Goal: Complete application form

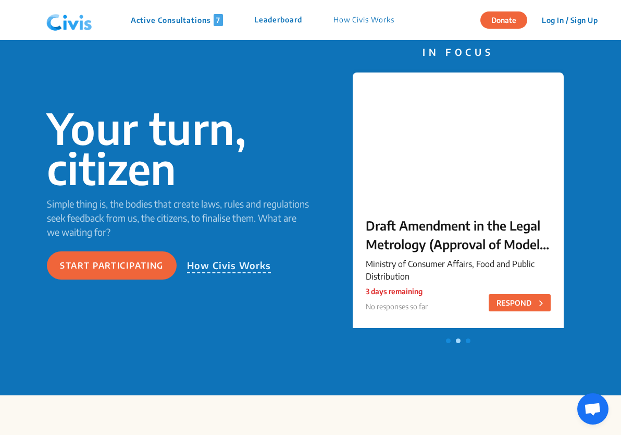
scroll to position [50, 0]
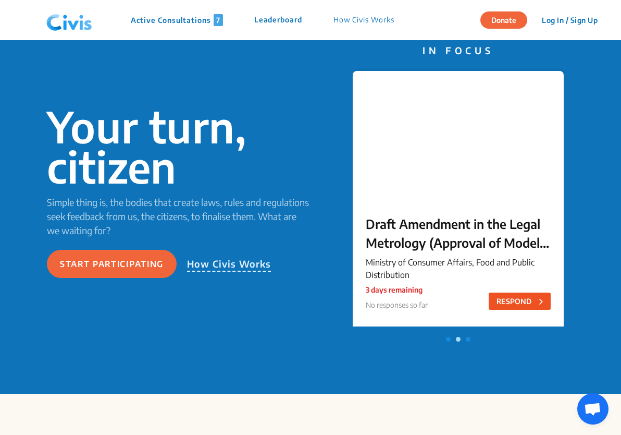
click at [497, 299] on button "RESPOND" at bounding box center [520, 300] width 62 height 17
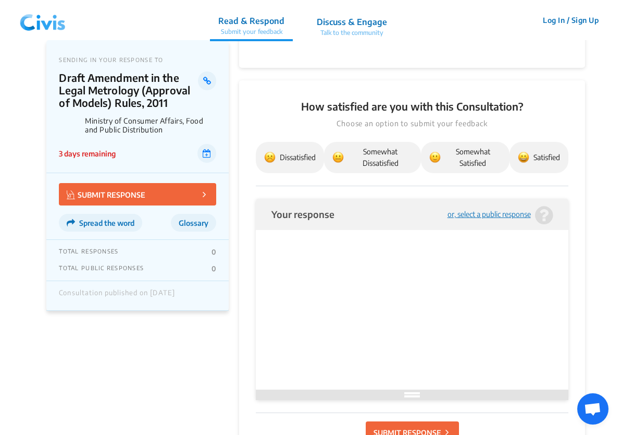
scroll to position [447, 0]
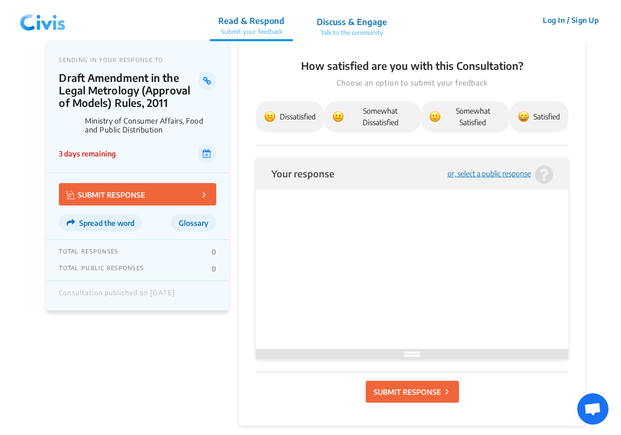
click at [471, 174] on div "or, select a public response" at bounding box center [489, 174] width 83 height 8
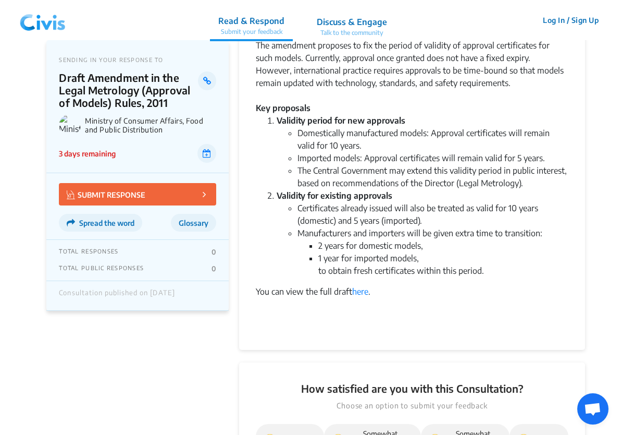
scroll to position [0, 0]
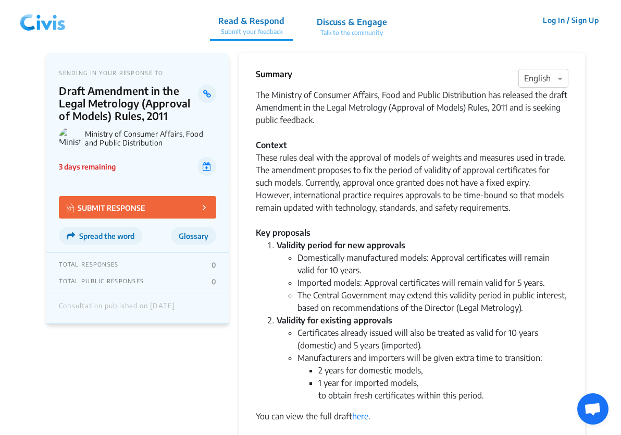
click at [44, 26] on img at bounding box center [43, 20] width 54 height 31
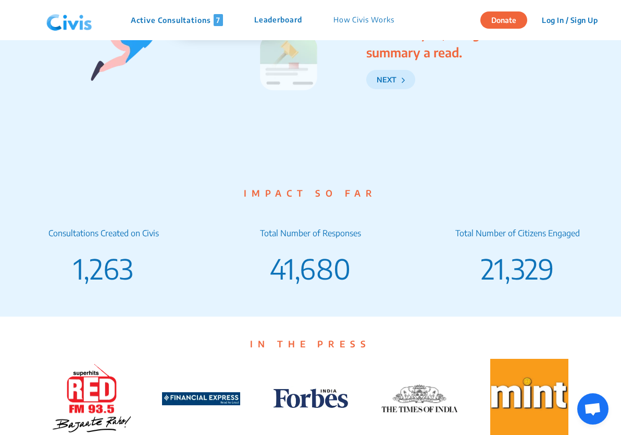
scroll to position [1657, 0]
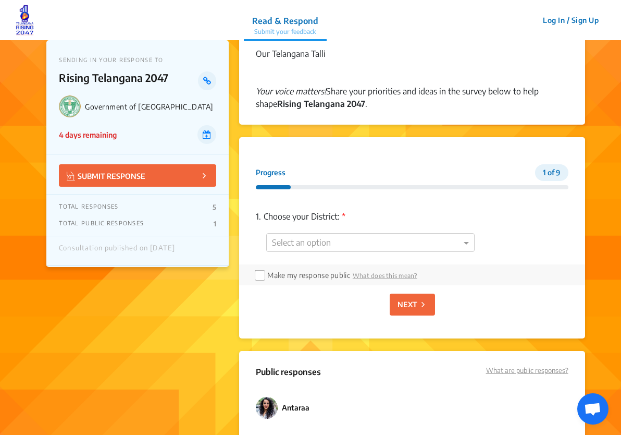
scroll to position [625, 0]
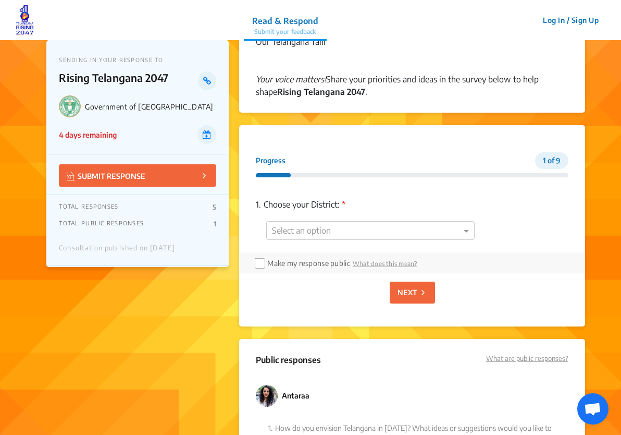
click at [380, 218] on div "1. Choose your District: * Select an option" at bounding box center [412, 219] width 312 height 67
click at [377, 230] on div at bounding box center [370, 231] width 207 height 14
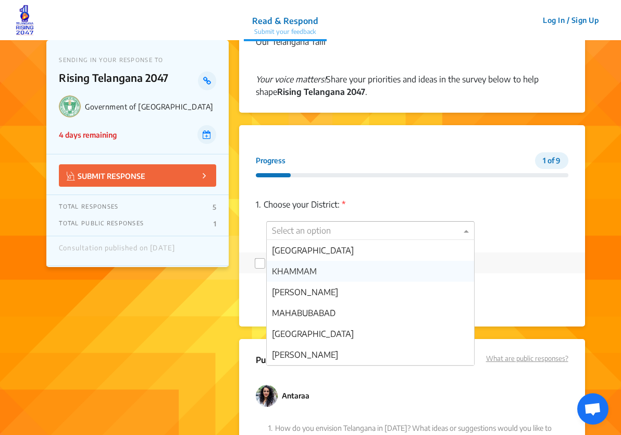
click at [368, 273] on div "KHAMMAM" at bounding box center [370, 271] width 207 height 21
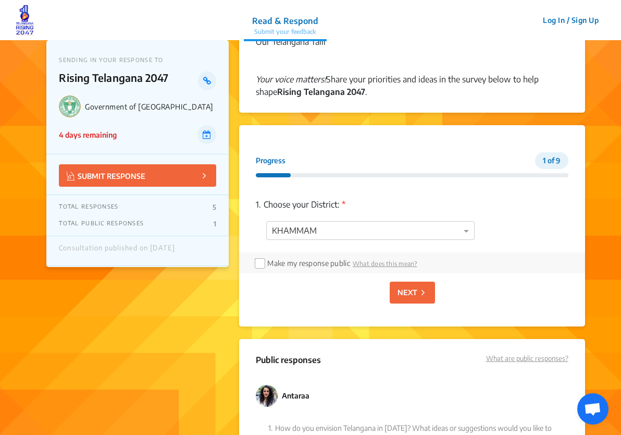
click at [406, 299] on button "NEXT" at bounding box center [412, 292] width 45 height 22
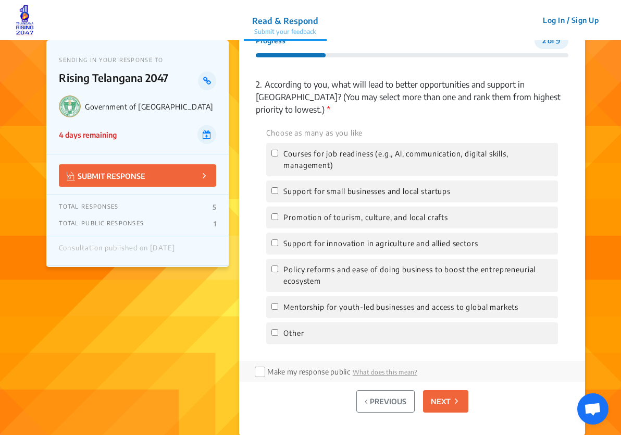
scroll to position [746, 0]
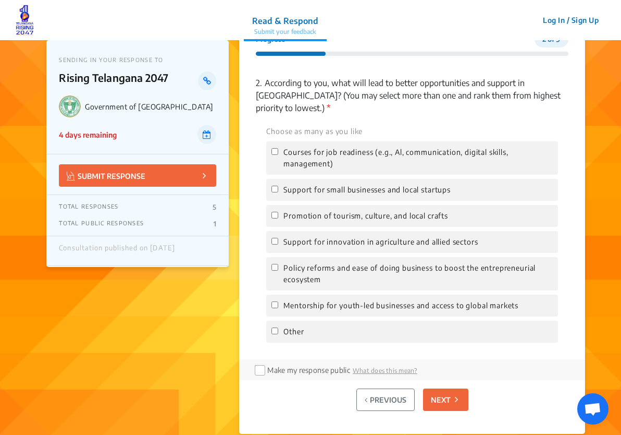
click at [398, 190] on div "Choose as many as you like Courses for job readiness (e.g., Al, communication, …" at bounding box center [412, 234] width 312 height 218
click at [389, 184] on span "Support for small businesses and local startups" at bounding box center [367, 189] width 167 height 11
click at [278, 186] on input "Support for small businesses and local startups" at bounding box center [275, 189] width 7 height 7
checkbox input "true"
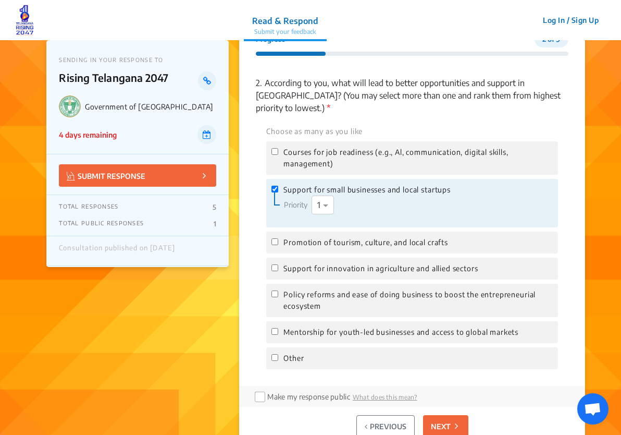
click at [442, 420] on p "NEXT" at bounding box center [441, 426] width 20 height 11
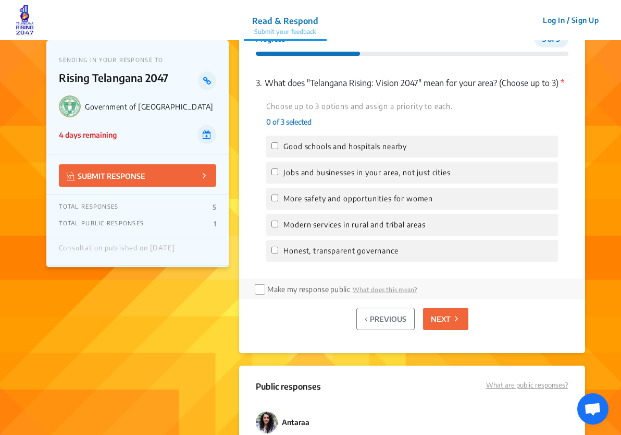
scroll to position [750, 0]
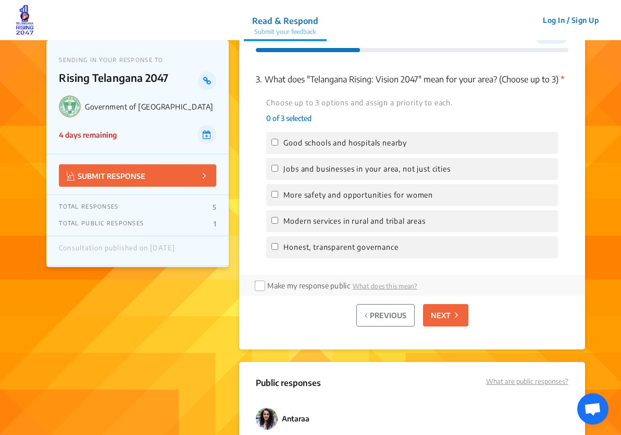
click at [399, 175] on span "Jobs and businesses in your area, not just cities" at bounding box center [367, 168] width 167 height 11
click at [278, 172] on input "Jobs and businesses in your area, not just cities" at bounding box center [275, 168] width 7 height 7
checkbox input "true"
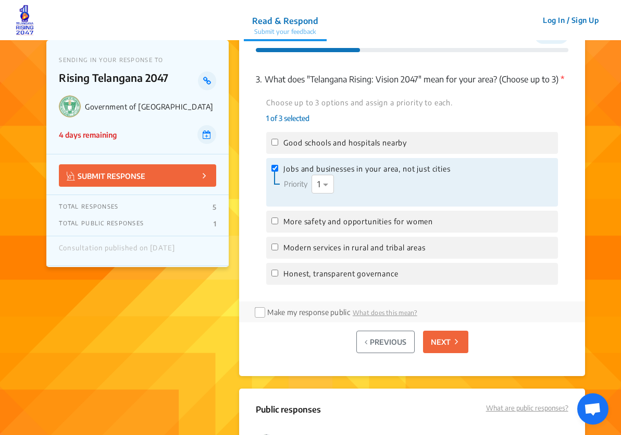
click at [445, 353] on button "NEXT" at bounding box center [445, 342] width 45 height 22
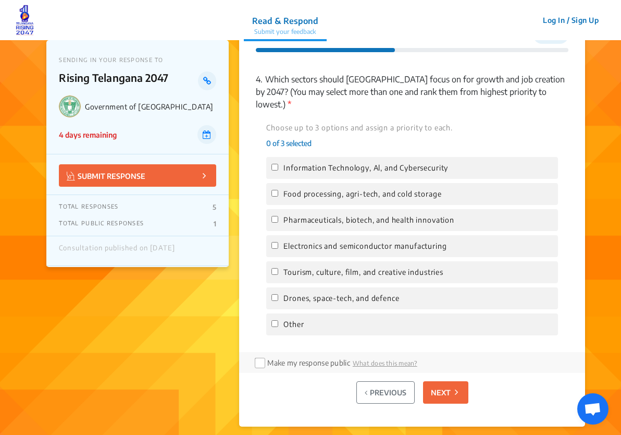
click at [394, 162] on div "Information Technology, Al, and Cybersecurity" at bounding box center [411, 168] width 291 height 22
click at [392, 162] on span "Information Technology, Al, and Cybersecurity" at bounding box center [366, 167] width 165 height 11
click at [278, 164] on input "Information Technology, Al, and Cybersecurity" at bounding box center [275, 167] width 7 height 7
checkbox input "true"
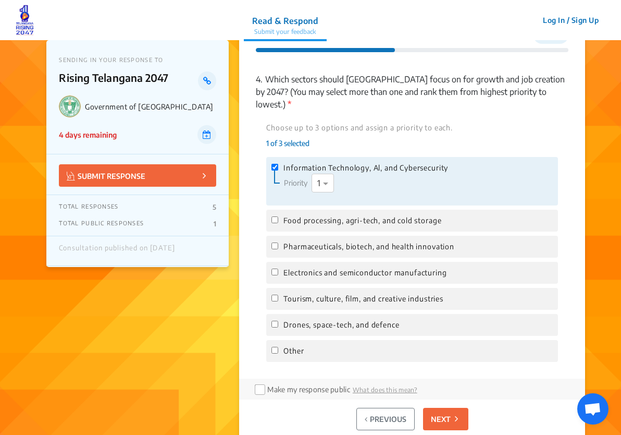
click at [447, 408] on button "NEXT" at bounding box center [445, 419] width 45 height 22
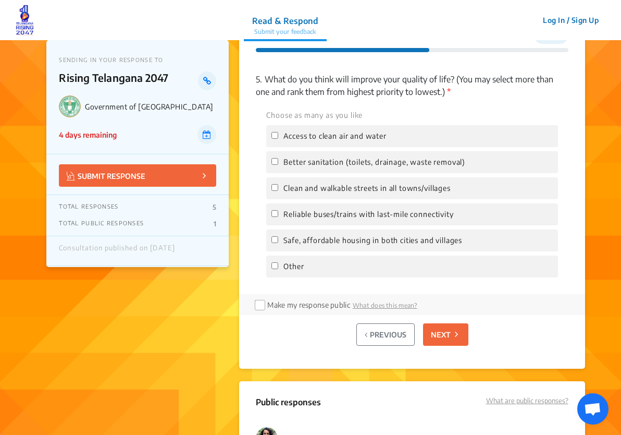
click at [407, 193] on span "Clean and walkable streets in all towns/villages" at bounding box center [367, 187] width 167 height 11
click at [278, 191] on input "Clean and walkable streets in all towns/villages" at bounding box center [275, 187] width 7 height 7
checkbox input "true"
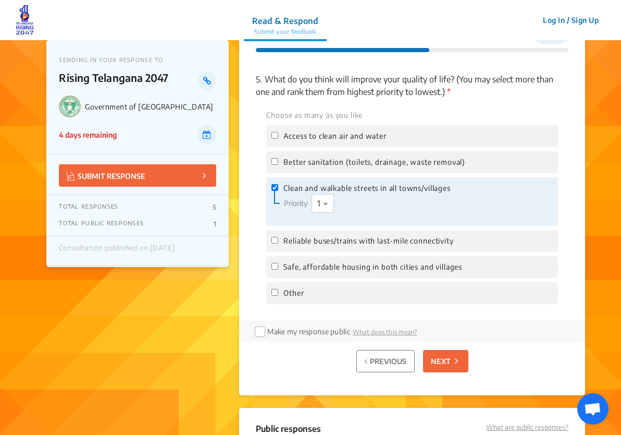
click at [443, 359] on p "NEXT" at bounding box center [441, 361] width 20 height 11
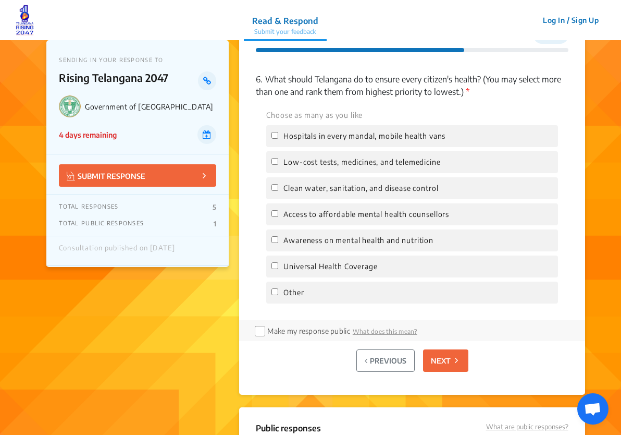
click at [370, 160] on span "Low-cost tests, medicines, and telemedicine" at bounding box center [362, 161] width 157 height 11
click at [278, 160] on input "Low-cost tests, medicines, and telemedicine" at bounding box center [275, 161] width 7 height 7
checkbox input "true"
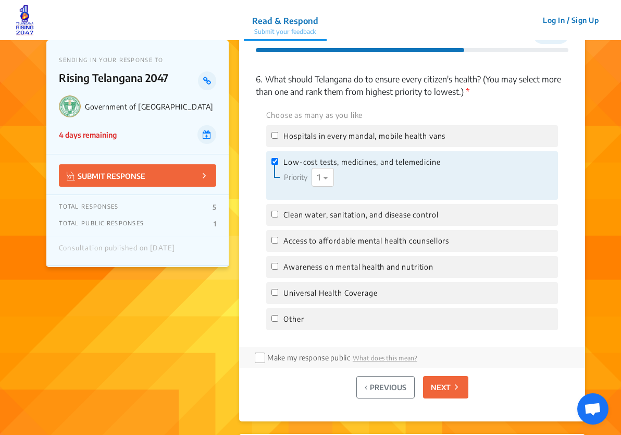
click at [449, 393] on button "NEXT" at bounding box center [445, 387] width 45 height 22
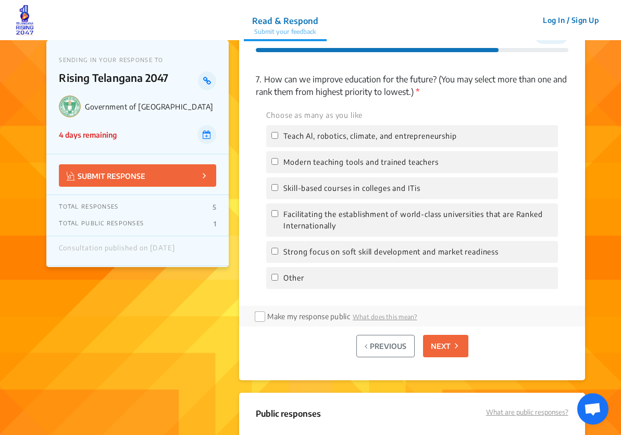
click at [391, 169] on div "Modern teaching tools and trained teachers" at bounding box center [411, 162] width 291 height 22
click at [390, 170] on div "Modern teaching tools and trained teachers" at bounding box center [411, 162] width 291 height 22
click at [384, 161] on span "Modern teaching tools and trained teachers" at bounding box center [361, 161] width 155 height 11
click at [278, 161] on input "Modern teaching tools and trained teachers" at bounding box center [275, 161] width 7 height 7
checkbox input "true"
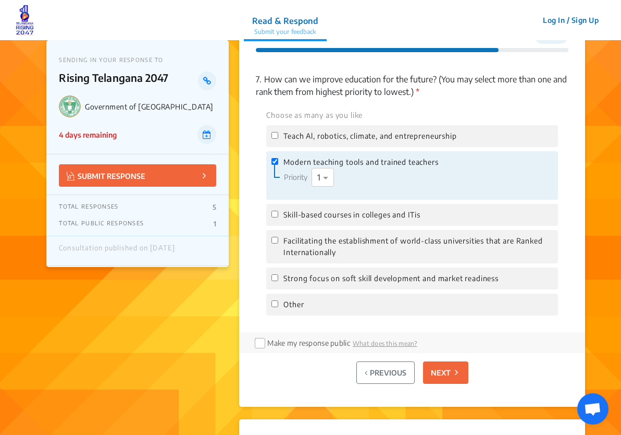
click at [437, 375] on p "NEXT" at bounding box center [441, 372] width 20 height 11
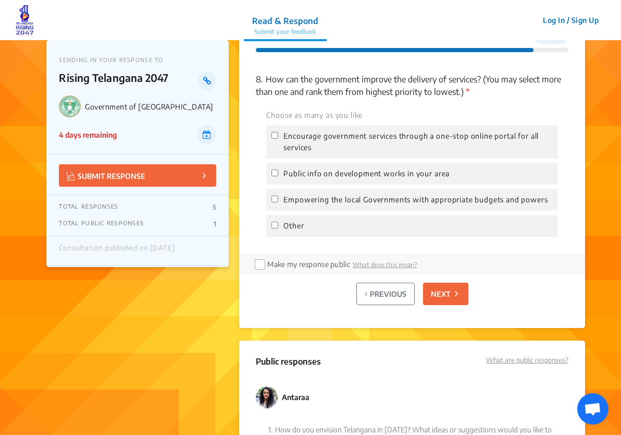
click at [391, 185] on div "Choose as many as you like Encourage government services through a one-stop onl…" at bounding box center [412, 172] width 312 height 128
click at [223, 6] on nav "Read & Respond Submit your feedback Read & Respond Submit your feedback Log In …" at bounding box center [310, 20] width 621 height 40
click at [276, 173] on input "Public info on development works in your area" at bounding box center [275, 172] width 7 height 7
checkbox input "true"
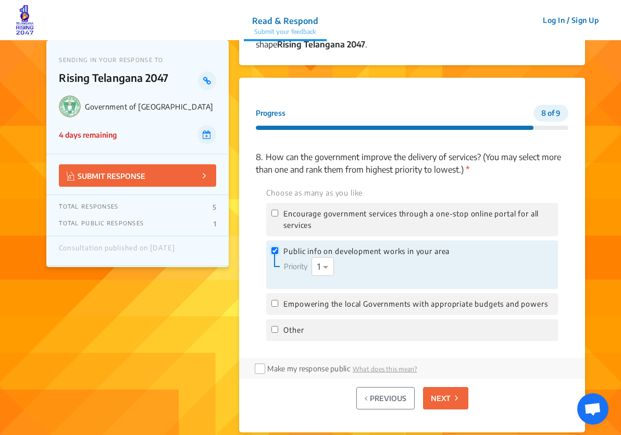
scroll to position [676, 0]
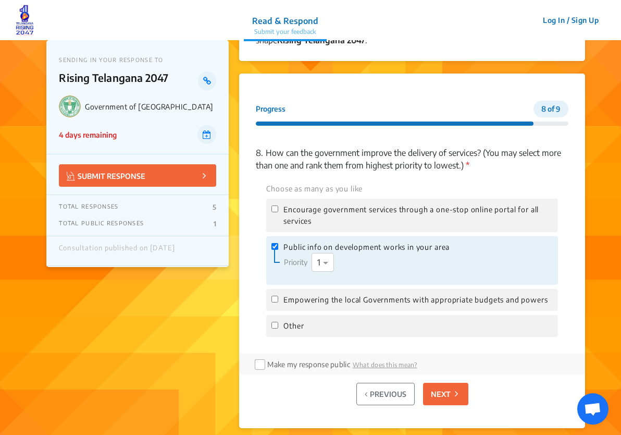
click at [447, 397] on p "NEXT" at bounding box center [441, 393] width 20 height 11
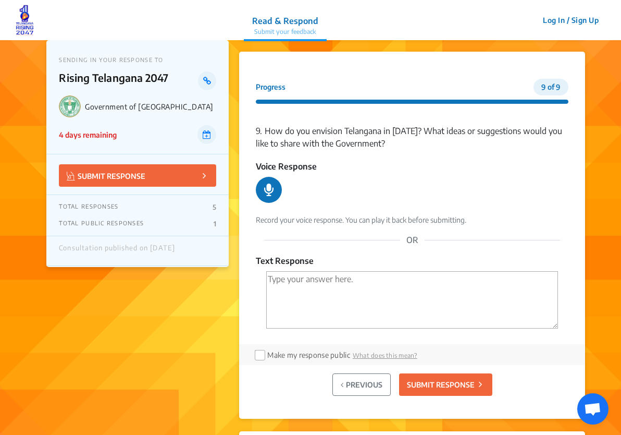
scroll to position [681, 0]
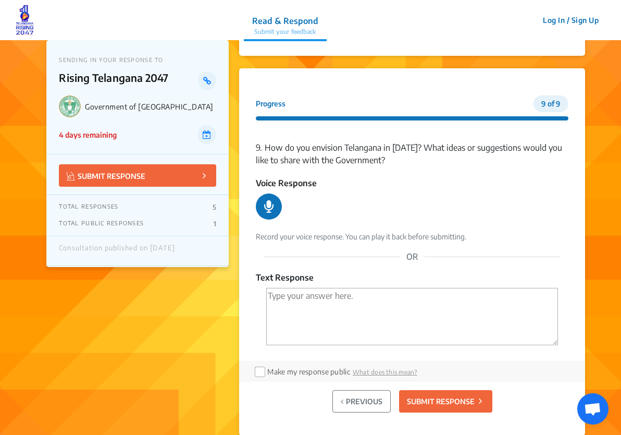
click at [268, 207] on icon at bounding box center [268, 206] width 9 height 13
click at [272, 209] on icon at bounding box center [269, 206] width 11 height 11
click at [272, 209] on icon at bounding box center [268, 206] width 9 height 13
click at [272, 209] on icon at bounding box center [269, 206] width 11 height 11
